Goal: Download file/media

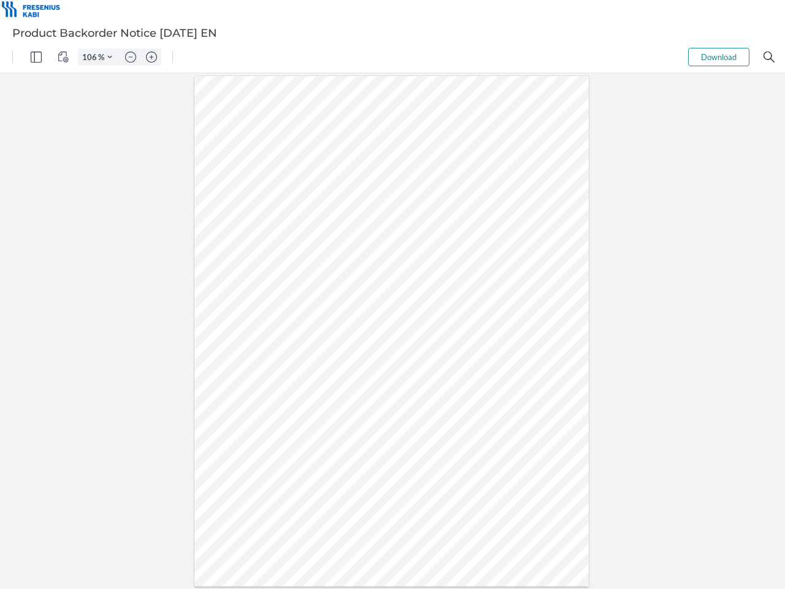
click at [36, 57] on img "Panel" at bounding box center [36, 57] width 11 height 11
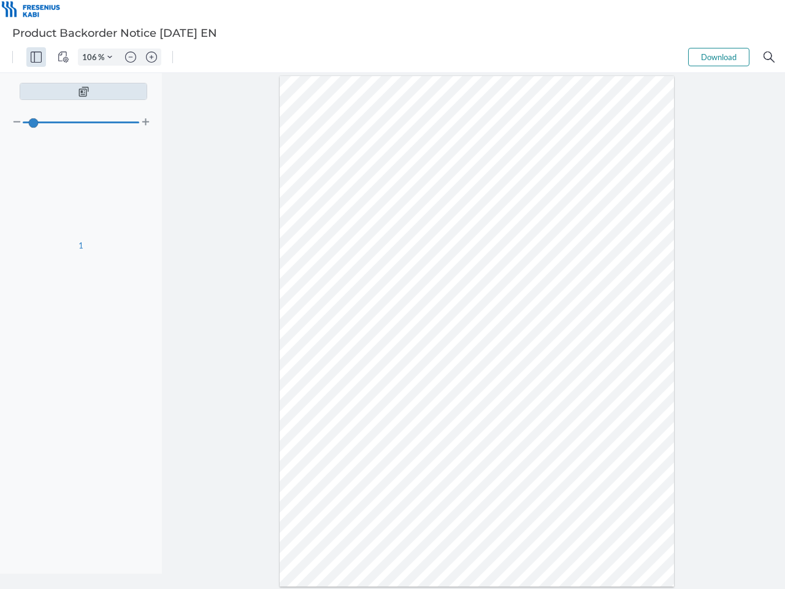
click at [63, 57] on img "View Controls" at bounding box center [63, 57] width 11 height 11
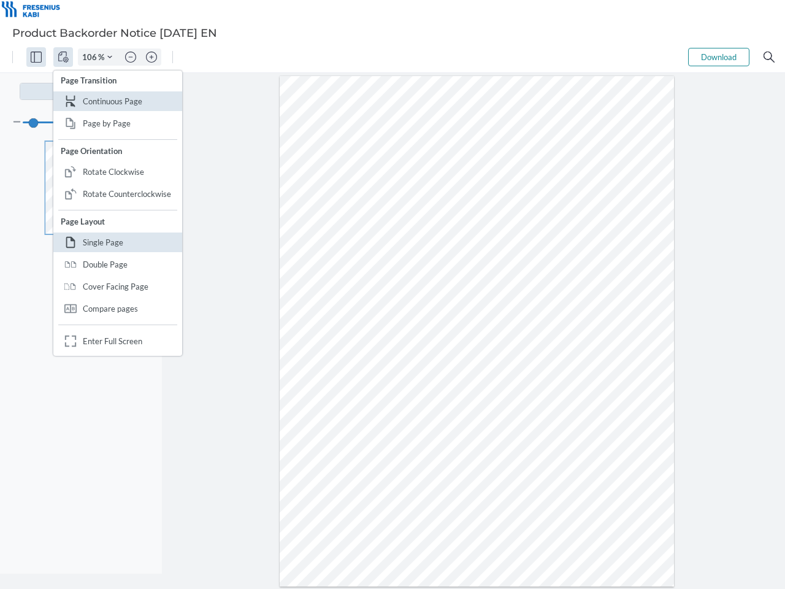
click at [91, 57] on input "106" at bounding box center [89, 57] width 20 height 11
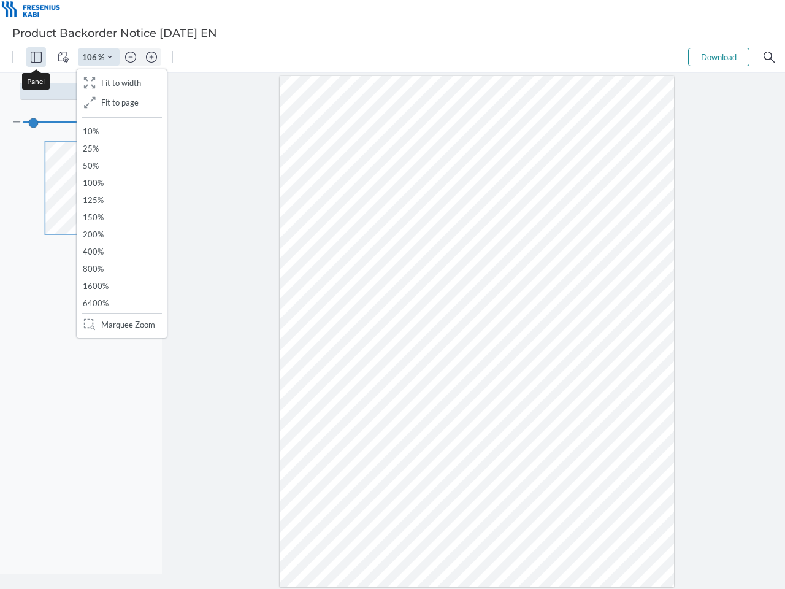
click at [110, 57] on img "Zoom Controls" at bounding box center [109, 57] width 5 height 5
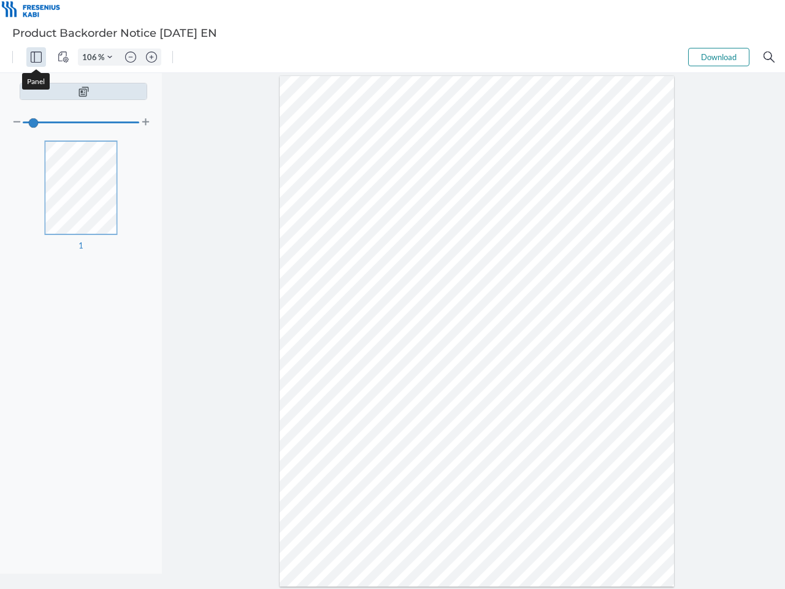
click at [131, 57] on img "Zoom out" at bounding box center [130, 57] width 11 height 11
click at [152, 57] on img "Zoom in" at bounding box center [151, 57] width 11 height 11
type input "106"
click at [719, 57] on button "Download" at bounding box center [718, 57] width 61 height 18
click at [769, 57] on img "Search" at bounding box center [769, 57] width 11 height 11
